Goal: Task Accomplishment & Management: Use online tool/utility

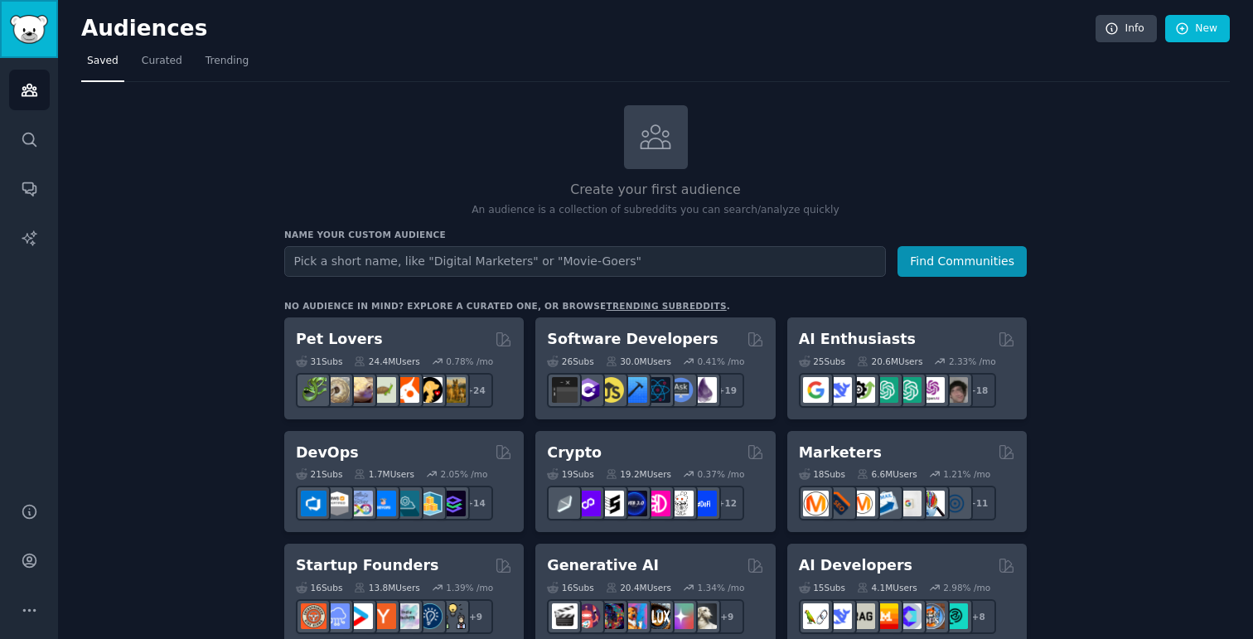
click at [37, 26] on img "Sidebar" at bounding box center [29, 29] width 38 height 29
click at [164, 67] on span "Curated" at bounding box center [162, 61] width 41 height 15
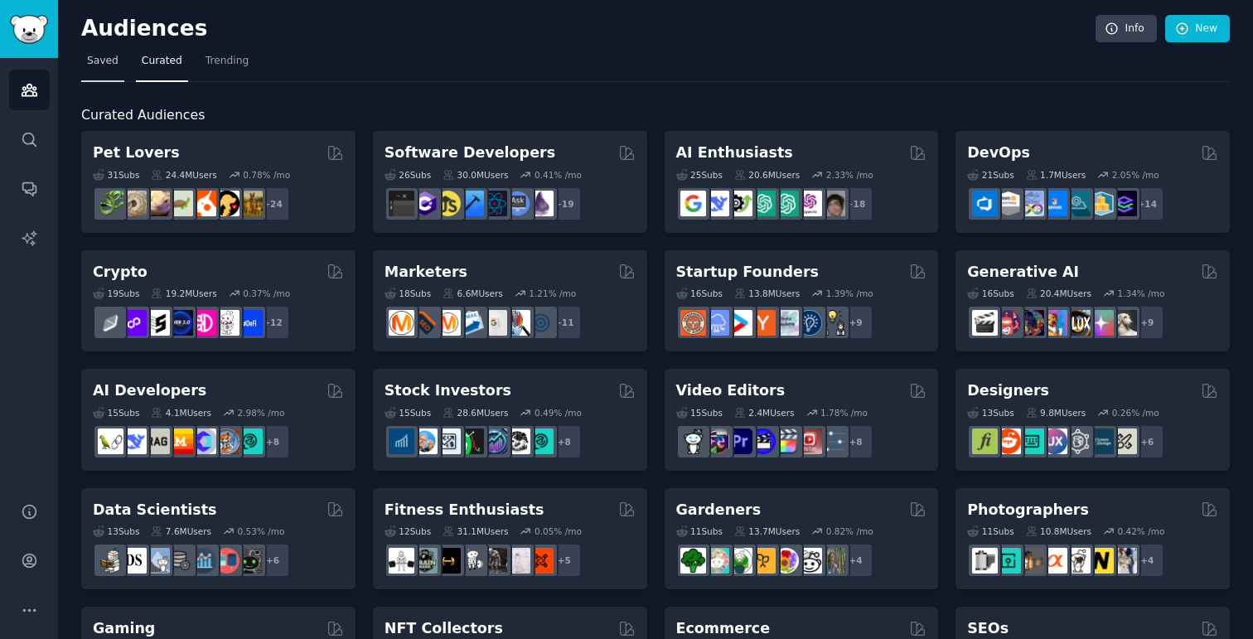
click at [110, 61] on span "Saved" at bounding box center [102, 61] width 31 height 15
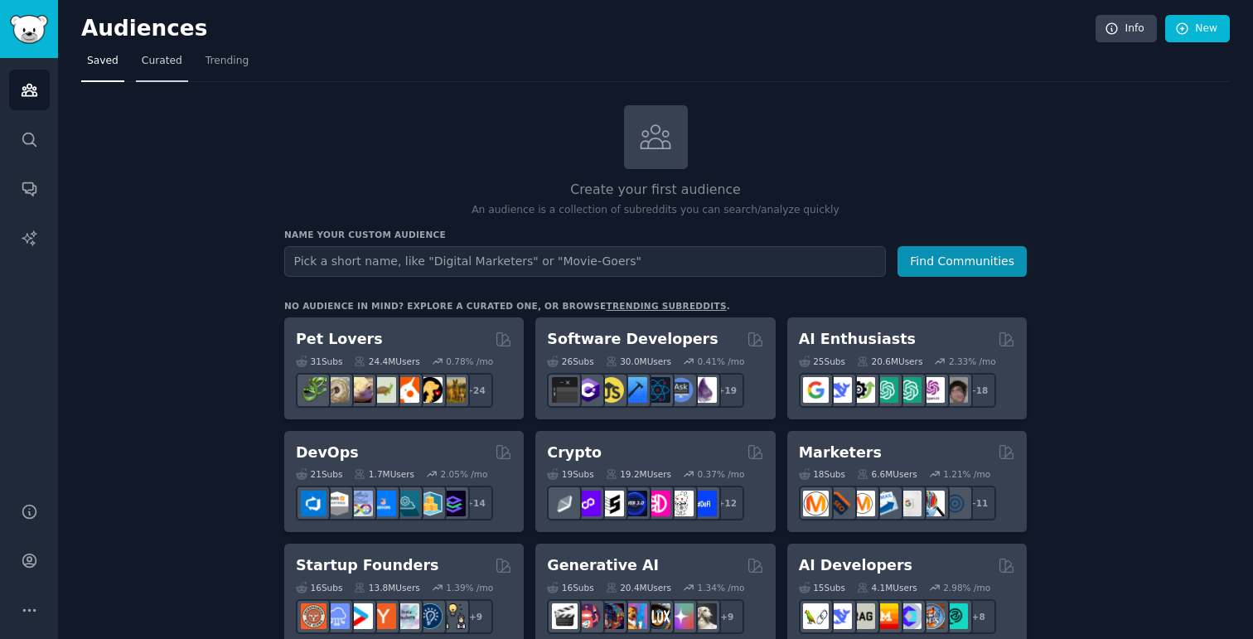
click at [170, 63] on span "Curated" at bounding box center [162, 61] width 41 height 15
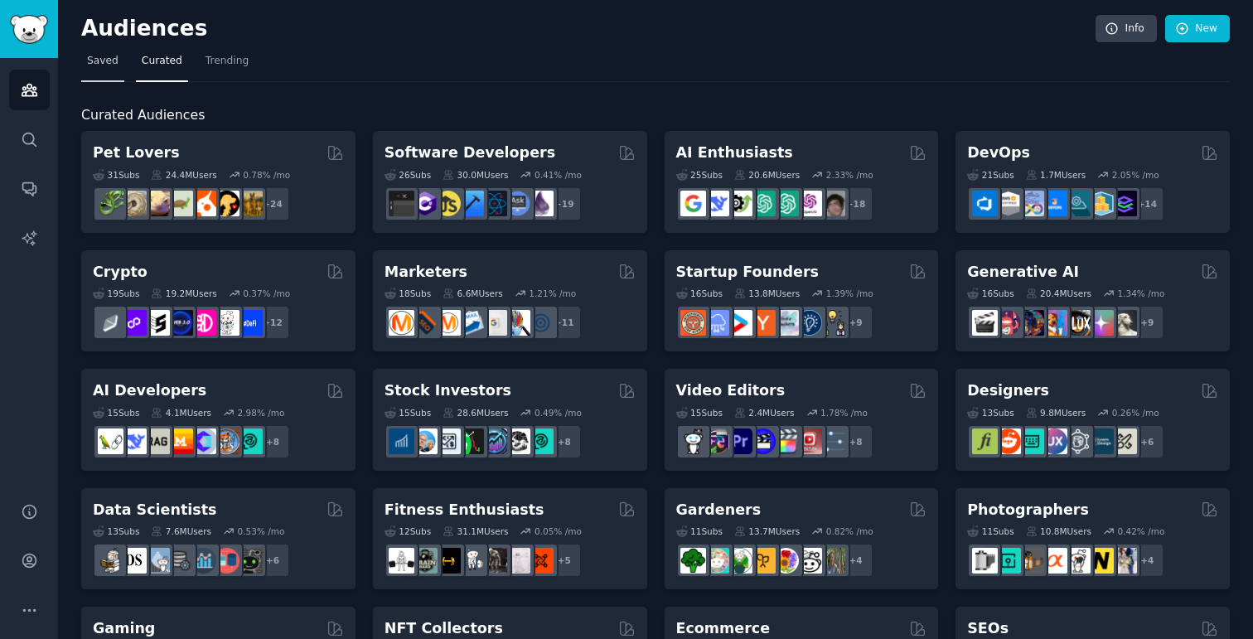
click at [105, 66] on span "Saved" at bounding box center [102, 61] width 31 height 15
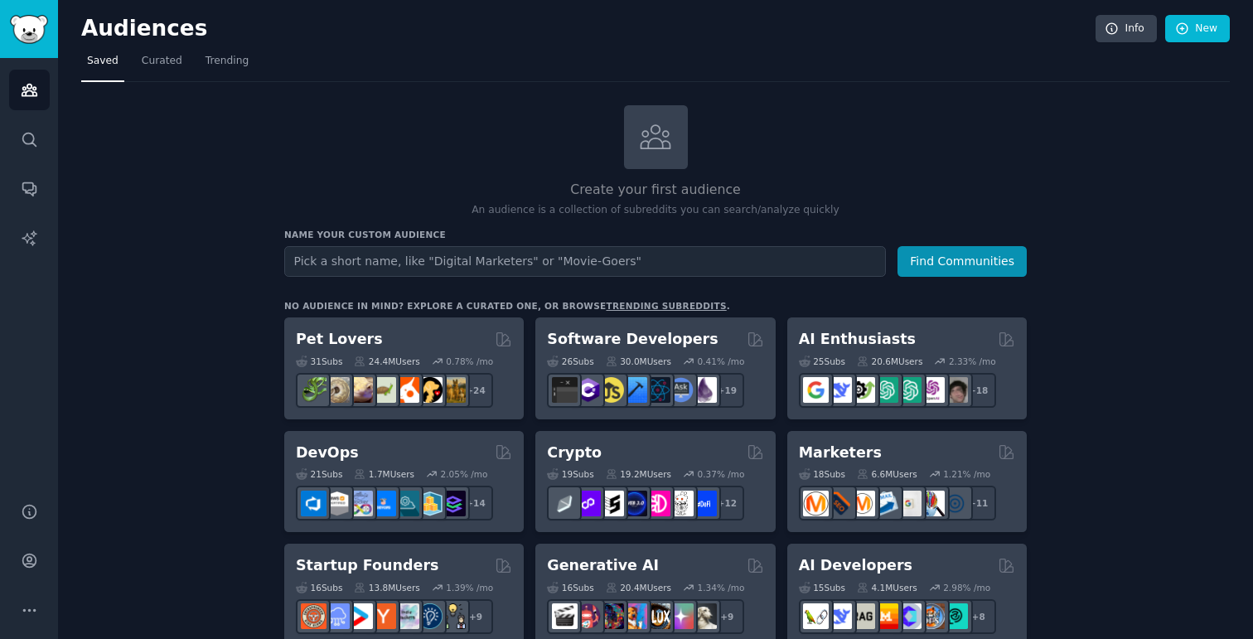
click at [423, 264] on input "text" at bounding box center [585, 261] width 602 height 31
type input "tiktok influencers"
click at [898, 246] on button "Find Communities" at bounding box center [962, 261] width 129 height 31
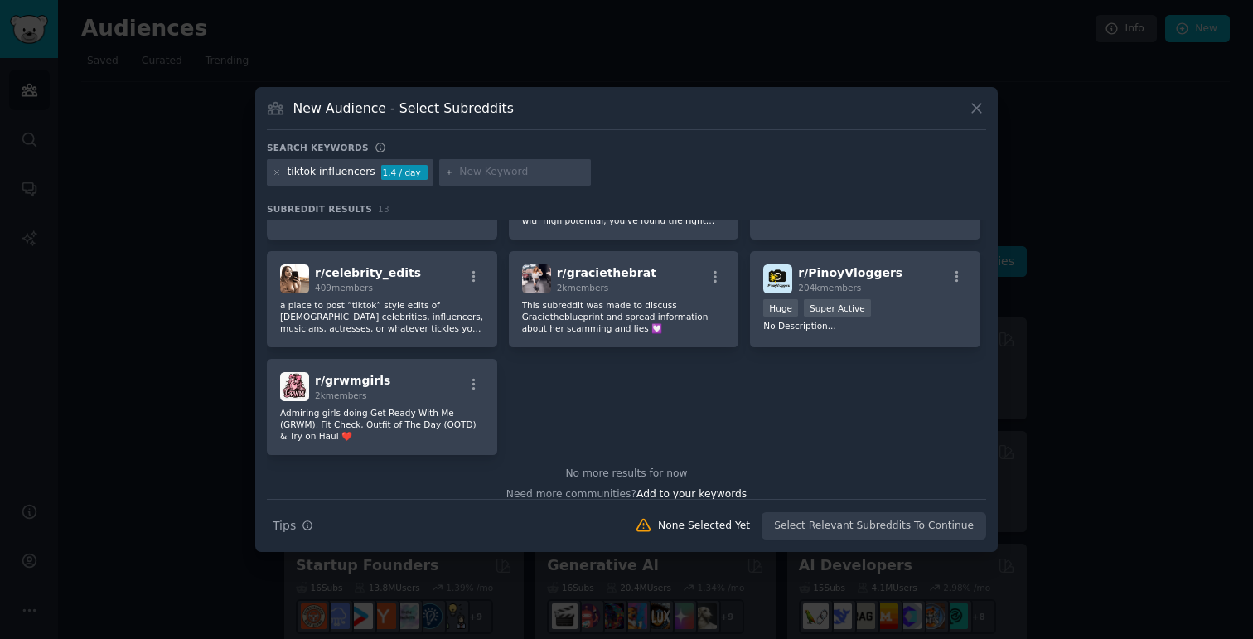
scroll to position [367, 0]
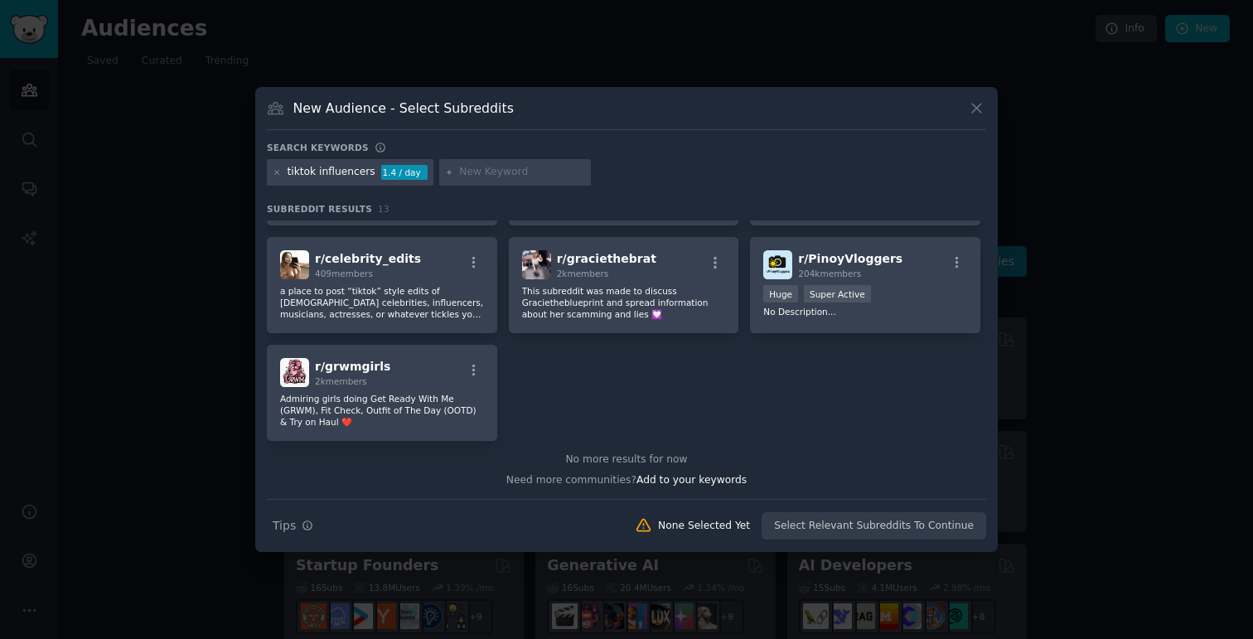
click at [971, 113] on icon at bounding box center [976, 107] width 17 height 17
